Goal: Task Accomplishment & Management: Complete application form

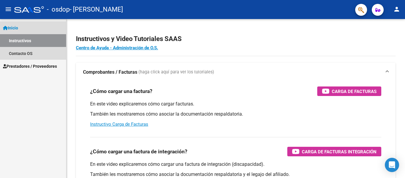
click at [17, 26] on span "Inicio" at bounding box center [10, 28] width 15 height 7
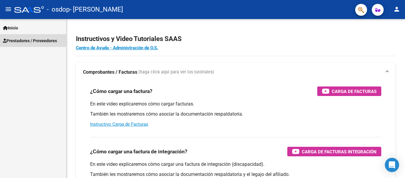
click at [21, 45] on link "Prestadores / Proveedores" at bounding box center [33, 40] width 66 height 13
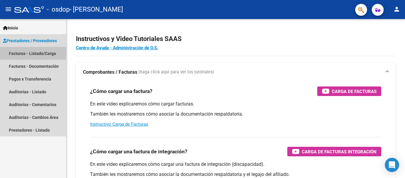
click at [26, 53] on link "Facturas - Listado/Carga" at bounding box center [33, 53] width 66 height 13
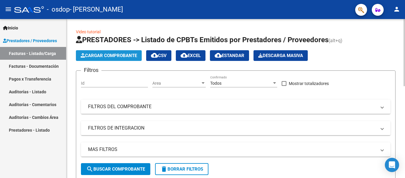
click at [126, 53] on button "Cargar Comprobante" at bounding box center [109, 55] width 66 height 11
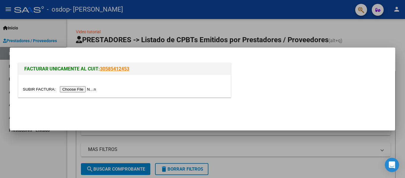
click at [82, 90] on input "file" at bounding box center [60, 89] width 75 height 6
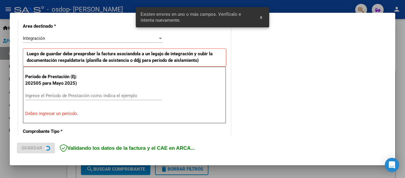
scroll to position [138, 0]
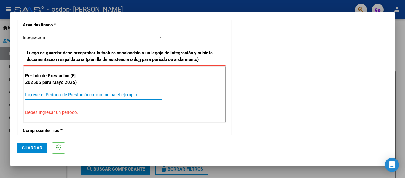
click at [110, 94] on input "Ingrese el Período de Prestación como indica el ejemplo" at bounding box center [93, 94] width 137 height 5
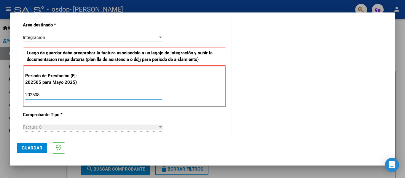
type input "202508"
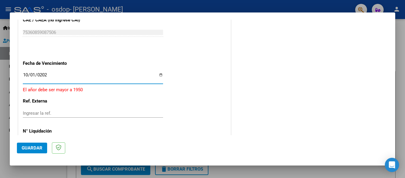
type input "[DATE]"
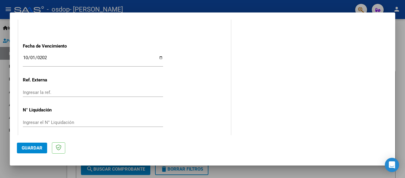
scroll to position [407, 0]
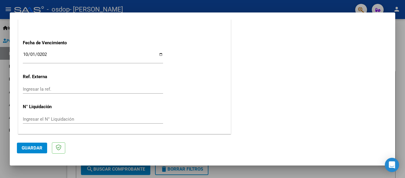
click at [28, 149] on span "Guardar" at bounding box center [32, 147] width 21 height 5
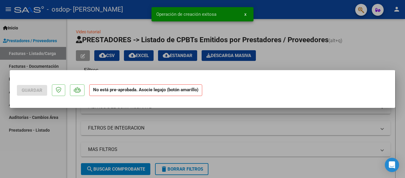
scroll to position [0, 0]
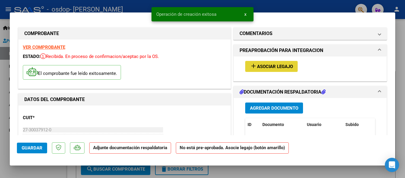
click at [257, 69] on span "Asociar Legajo" at bounding box center [275, 66] width 36 height 5
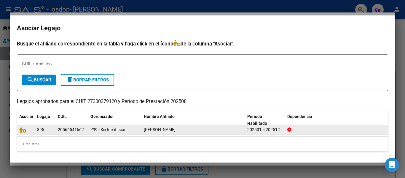
click at [50, 129] on div "895" at bounding box center [45, 129] width 16 height 7
click at [30, 129] on div at bounding box center [25, 129] width 13 height 7
click at [22, 131] on icon at bounding box center [22, 129] width 7 height 7
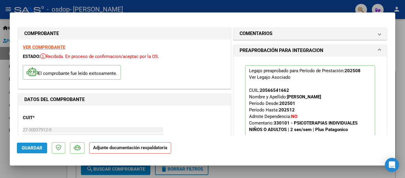
click at [31, 151] on button "Guardar" at bounding box center [32, 147] width 30 height 11
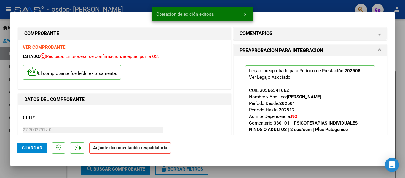
click at [114, 148] on strong "Adjunte documentación respaldatoria" at bounding box center [130, 147] width 74 height 5
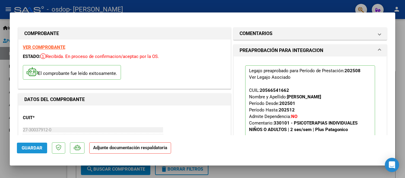
click at [34, 147] on span "Guardar" at bounding box center [32, 147] width 21 height 5
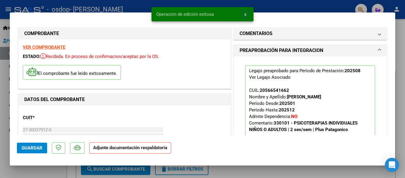
click at [246, 15] on span "x" at bounding box center [245, 14] width 2 height 5
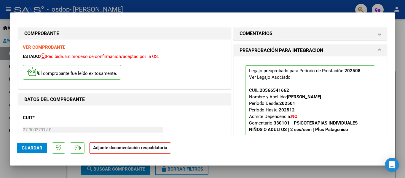
click at [400, 32] on div at bounding box center [202, 89] width 405 height 178
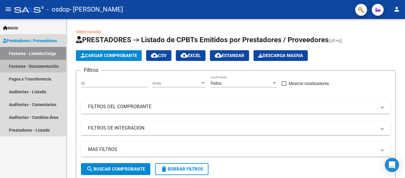
click at [38, 65] on link "Facturas - Documentación" at bounding box center [33, 66] width 66 height 13
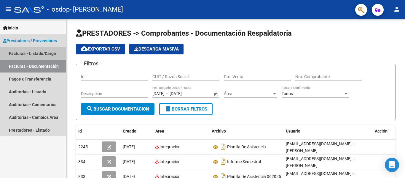
click at [38, 50] on link "Facturas - Listado/Carga" at bounding box center [33, 53] width 66 height 13
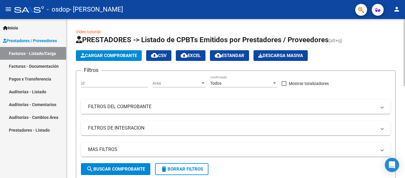
click at [395, 109] on form "Filtros Id Area Area Todos Confirmado Mostrar totalizadores FILTROS DEL COMPROB…" at bounding box center [236, 124] width 320 height 109
click at [120, 168] on span "search Buscar Comprobante" at bounding box center [115, 168] width 59 height 5
click at [193, 105] on mat-panel-title "FILTROS DEL COMPROBANTE" at bounding box center [232, 106] width 288 height 7
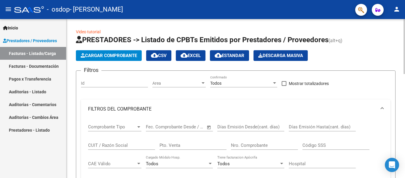
click at [193, 105] on mat-expansion-panel-header "FILTROS DEL COMPROBANTE" at bounding box center [236, 108] width 310 height 19
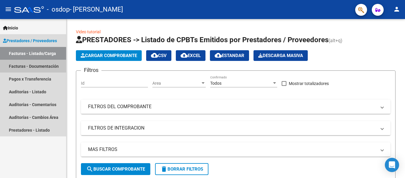
click at [25, 66] on link "Facturas - Documentación" at bounding box center [33, 66] width 66 height 13
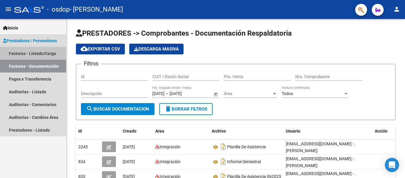
click at [28, 55] on link "Facturas - Listado/Carga" at bounding box center [33, 53] width 66 height 13
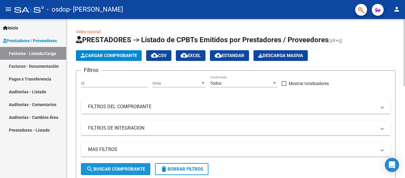
click at [109, 166] on button "search Buscar Comprobante" at bounding box center [115, 169] width 69 height 12
click at [134, 83] on input "Id" at bounding box center [114, 83] width 67 height 5
click at [153, 106] on mat-panel-title "FILTROS DEL COMPROBANTE" at bounding box center [232, 106] width 288 height 7
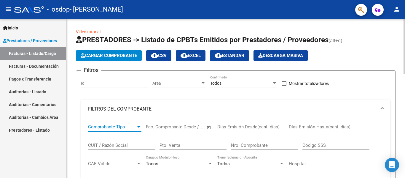
click at [126, 128] on span "Comprobante Tipo" at bounding box center [112, 126] width 48 height 5
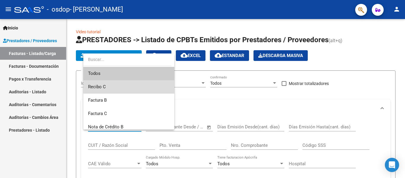
click at [133, 85] on span "Recibo C" at bounding box center [129, 86] width 82 height 13
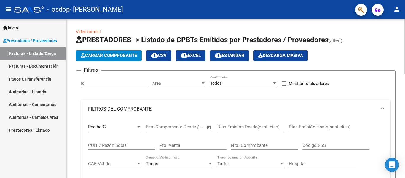
click at [116, 131] on div "Recibo C Comprobante Tipo" at bounding box center [114, 124] width 53 height 13
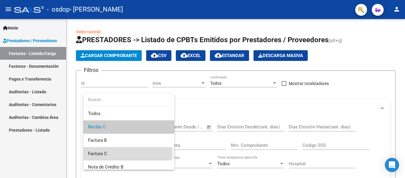
click at [121, 151] on span "Factura C" at bounding box center [129, 153] width 82 height 13
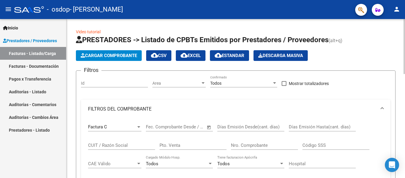
click at [246, 142] on div "Nro. Comprobante" at bounding box center [264, 143] width 67 height 13
click at [249, 145] on input "Nro. Comprobante" at bounding box center [264, 144] width 67 height 5
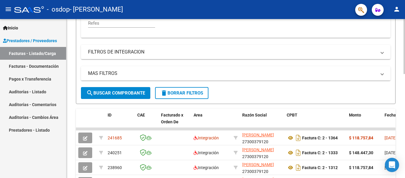
click at [405, 142] on div at bounding box center [404, 98] width 1 height 159
type input "000001364"
click at [143, 93] on span "search Buscar Comprobante" at bounding box center [115, 92] width 59 height 5
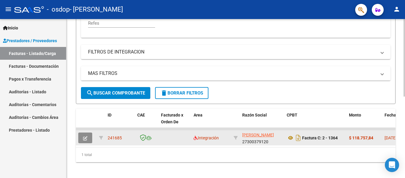
click at [83, 137] on icon "button" at bounding box center [85, 138] width 4 height 4
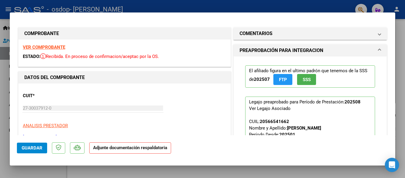
click at [96, 147] on strong "Adjunte documentación respaldatoria" at bounding box center [130, 147] width 74 height 5
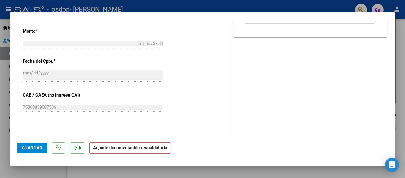
scroll to position [300, 0]
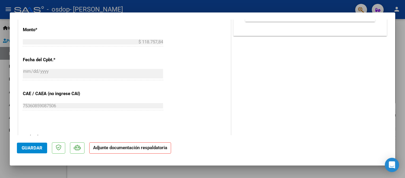
click at [117, 150] on p "Adjunte documentación respaldatoria" at bounding box center [130, 148] width 82 height 12
click at [35, 144] on button "Guardar" at bounding box center [32, 147] width 30 height 11
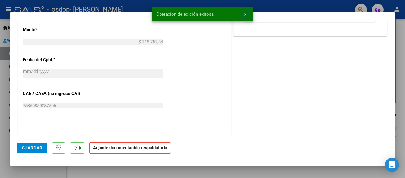
click at [245, 14] on span "x" at bounding box center [245, 14] width 2 height 5
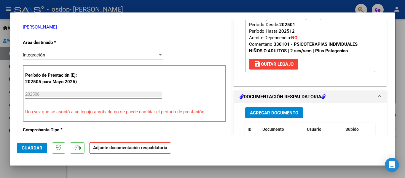
scroll to position [98, 0]
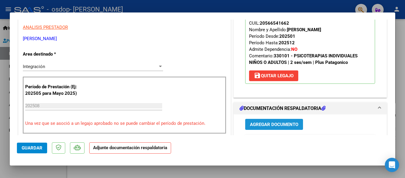
click at [271, 125] on span "Agregar Documento" at bounding box center [274, 124] width 48 height 5
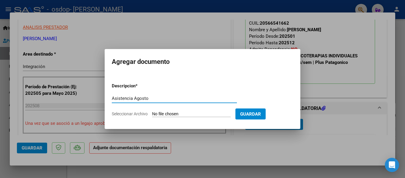
type input "Asistencia Agosto"
click at [169, 114] on input "Seleccionar Archivo" at bounding box center [191, 114] width 79 height 6
type input "C:\fakepath\Asistencia [PERSON_NAME] 082025.pdf"
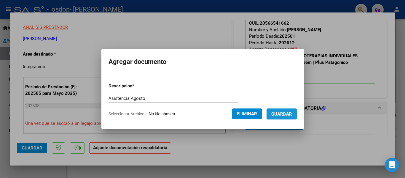
click at [292, 112] on span "Guardar" at bounding box center [281, 113] width 21 height 5
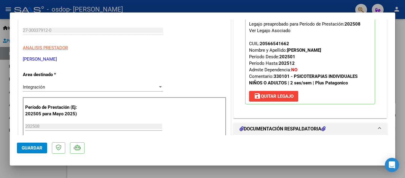
scroll to position [74, 0]
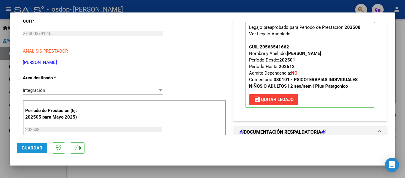
click at [38, 145] on button "Guardar" at bounding box center [32, 147] width 30 height 11
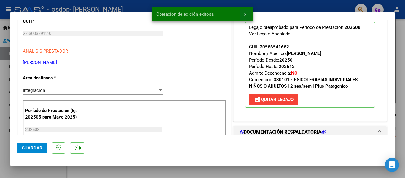
click at [247, 15] on button "x" at bounding box center [246, 14] width 12 height 11
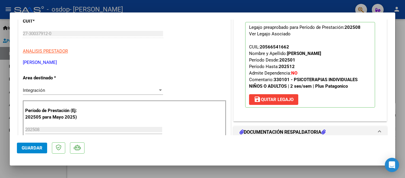
click at [292, 173] on div at bounding box center [202, 89] width 405 height 178
type input "$ 0,00"
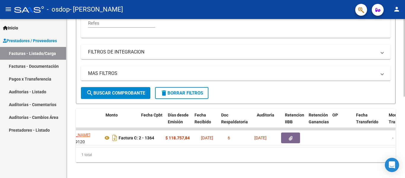
scroll to position [0, 282]
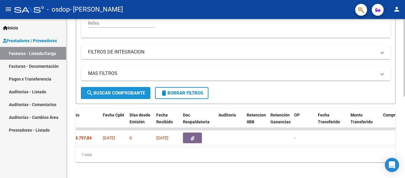
click at [133, 93] on span "search Buscar Comprobante" at bounding box center [115, 92] width 59 height 5
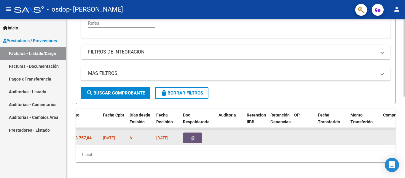
click at [199, 136] on button "button" at bounding box center [192, 137] width 19 height 11
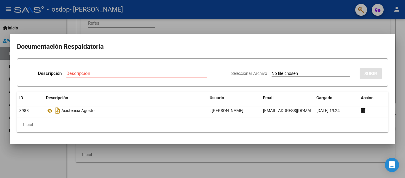
click at [377, 26] on div at bounding box center [202, 89] width 405 height 178
